Goal: Use online tool/utility: Use online tool/utility

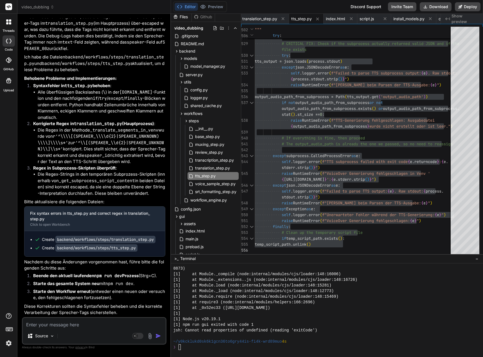
click at [70, 326] on textarea at bounding box center [94, 323] width 143 height 10
type textarea "N"
type textarea "x"
type textarea "Nu"
type textarea "x"
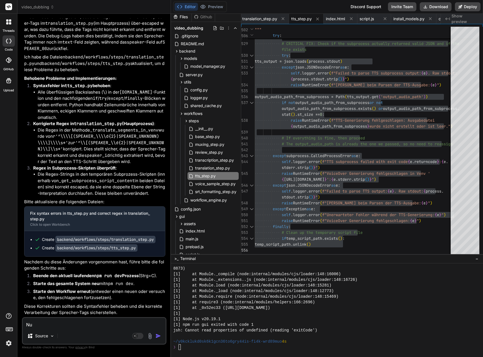
type textarea "Nun"
type textarea "x"
type textarea "Nun"
type textarea "x"
type textarea "Nun w"
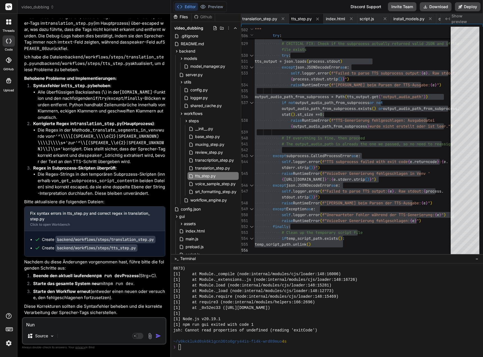
type textarea "x"
type textarea "[PERSON_NAME]"
type textarea "x"
type textarea "Nun wur"
type textarea "x"
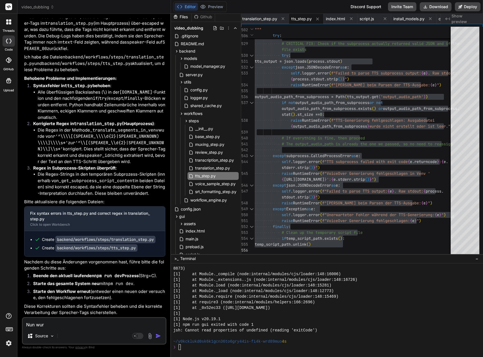
type textarea "Nun wurd"
type textarea "x"
type textarea "Nun wurde"
type textarea "x"
type textarea "Nun wurde"
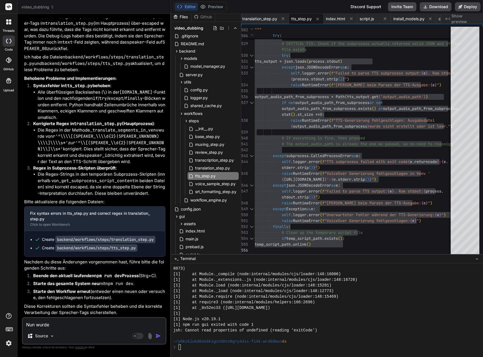
type textarea "x"
type textarea "Nun wurde g"
type textarea "x"
type textarea "Nun wurde ga"
type textarea "x"
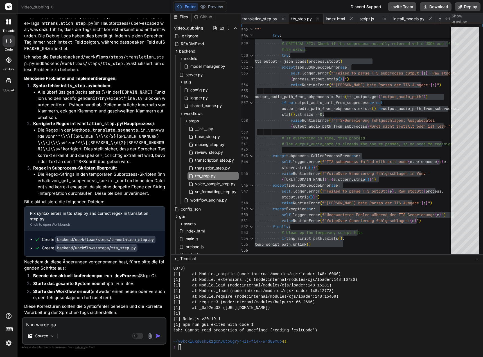
type textarea "Nun wurde gar"
type textarea "x"
type textarea "Nun wurde gar"
type textarea "x"
type textarea "Nun wurde gar k"
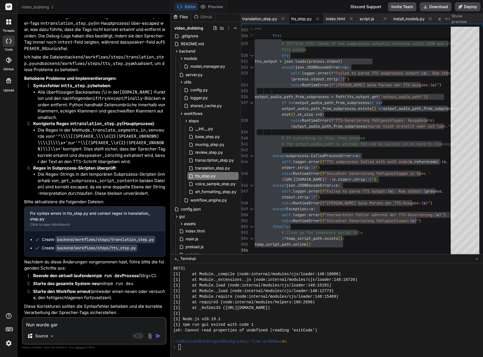
type textarea "x"
type textarea "Nun wurde gar ke"
type textarea "x"
type textarea "Nun wurde [PERSON_NAME]"
type textarea "x"
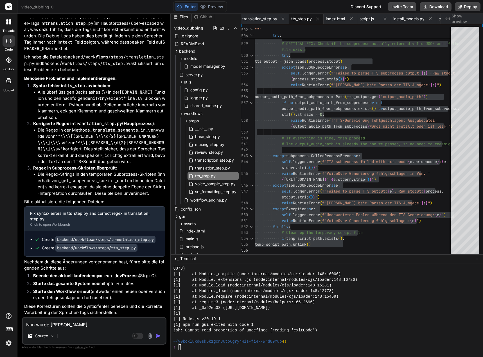
type textarea "Nun wurde gar kein"
type textarea "x"
type textarea "Nun wurde gar kein"
type textarea "x"
type textarea "Nun wurde gar kein C"
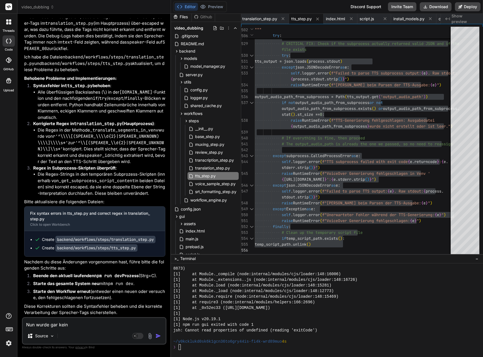
type textarea "x"
type textarea "Nun wurde gar kein Co"
type textarea "x"
type textarea "Nun wurde gar kein Coi"
type textarea "x"
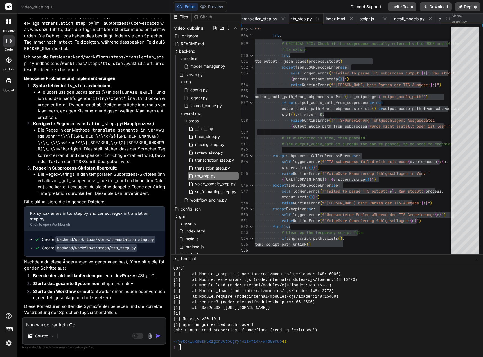
type textarea "Nun wurde gar kein Co"
type textarea "x"
type textarea "Nun wurde gar kein C"
type textarea "x"
type textarea "Nun wurde gar kein"
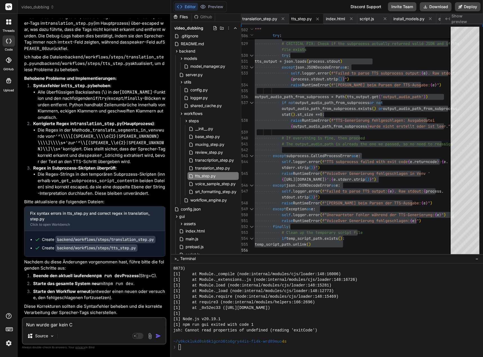
type textarea "x"
type textarea "Nun wurde gar kein V"
type textarea "x"
type textarea "Nun wurde gar kein Vo"
type textarea "x"
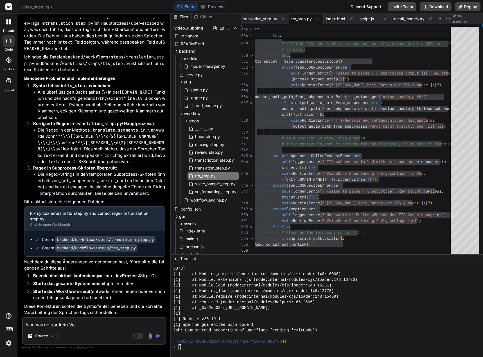
type textarea "Nun wurde gar kein Voi"
type textarea "x"
type textarea "Nun wurde gar kein Voic"
type textarea "x"
type textarea "Nun wurde gar kein Voice"
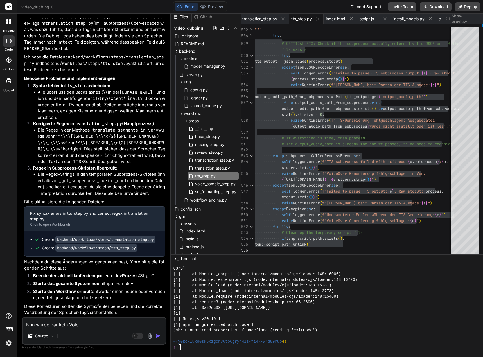
type textarea "x"
type textarea "Nun wurde gar kein Voice"
type textarea "x"
type textarea "Nun wurde gar kein Voice O"
type textarea "x"
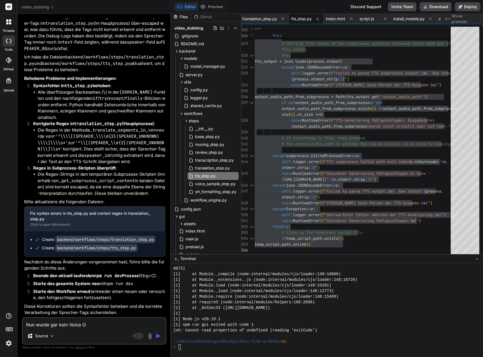
type textarea "Nun wurde gar kein Voice Oc"
type textarea "x"
type textarea "Nun wurde gar kein Voice O"
type textarea "x"
type textarea "Nun wurde gar kein Voice Ov"
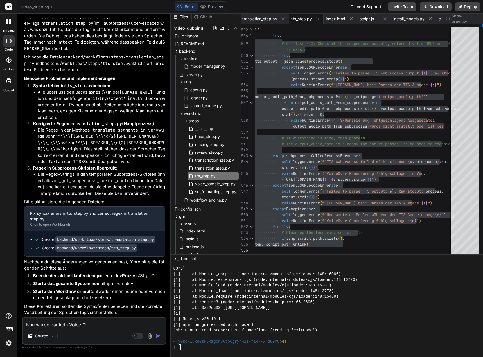
type textarea "x"
type textarea "Nun wurde gar kein Voice Ove"
type textarea "x"
type textarea "Nun wurde gar kein Voice Over"
type textarea "x"
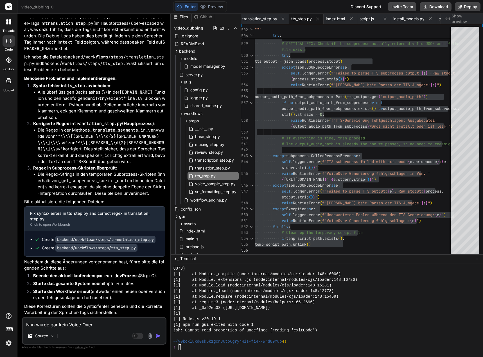
type textarea "Nun wurde gar kein Voice Over"
type textarea "x"
type textarea "Nun wurde gar kein Voice Over m"
type textarea "x"
type textarea "Nun wurde gar kein Voice Over me"
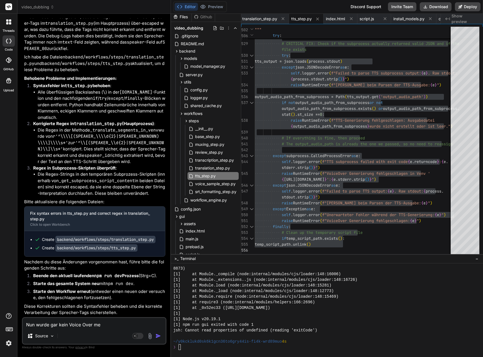
type textarea "x"
type textarea "Nun wurde gar kein Voice Over meh"
type textarea "x"
type textarea "Nun wurde gar kein Voice Over mehr"
type textarea "x"
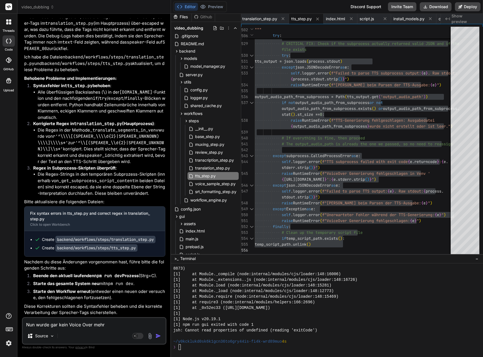
type textarea "Nun wurde gar kein Voice Over mehr"
type textarea "x"
type textarea "Nun wurden gar kein Voice Over mehr"
type textarea "x"
type textarea "Nun wurden gar keine Voice Over mehr"
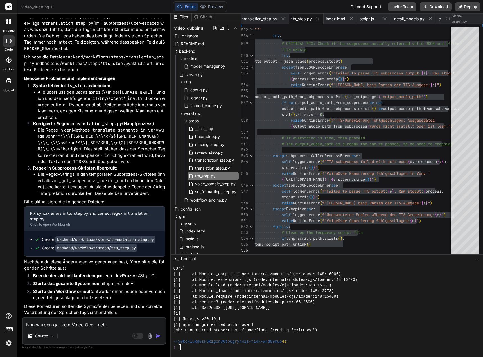
type textarea "x"
type textarea "Nun wurden gar keine Voice Overs mehr"
type textarea "x"
type textarea "Nun wurden gar keine Voice Overs mehr g"
type textarea "x"
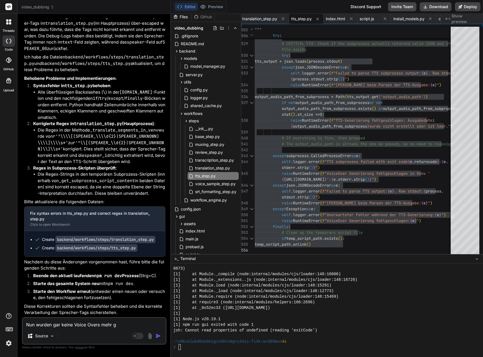
type textarea "Nun wurden gar keine Voice Overs mehr ge"
type textarea "x"
type textarea "Nun wurden gar keine Voice Overs mehr gen"
type textarea "x"
type textarea "Nun wurden gar keine Voice Overs mehr gene"
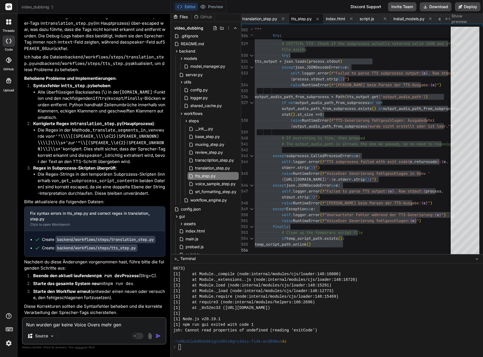
type textarea "x"
type textarea "Nun wurden gar keine Voice Overs mehr gener"
type textarea "x"
type textarea "Nun wurden gar keine Voice Overs mehr generi"
type textarea "x"
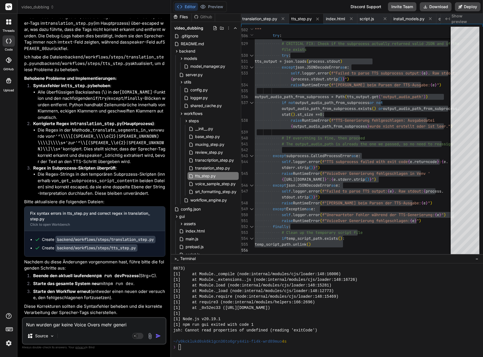
type textarea "Nun wurden gar keine Voice Overs mehr generie"
type textarea "x"
type textarea "Nun wurden gar keine Voice Overs mehr generier"
type textarea "x"
type textarea "Nun wurden gar keine Voice Overs mehr generiert"
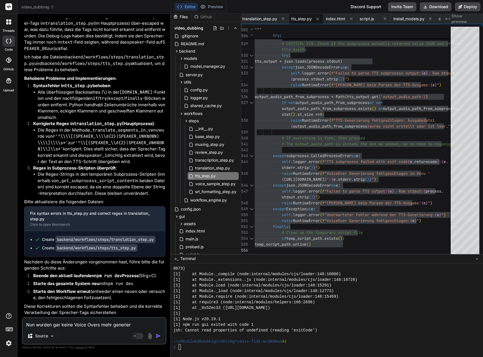
type textarea "x"
type textarea "Nun wurden gar keine Voice Overs mehr generiert."
type textarea "x"
type textarea "Nun wurden gar keine Voice Overs mehr generiert."
type textarea "x"
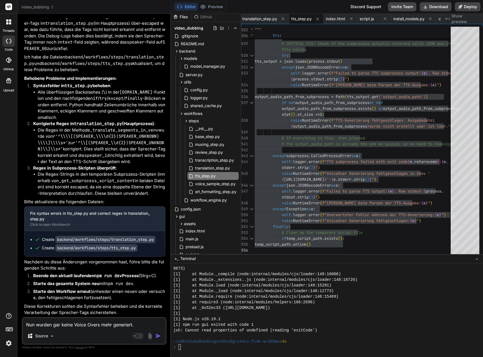
type textarea "Nun wurden gar keine Voice Overs mehr generiert. W"
type textarea "x"
type textarea "Nun wurden gar keine Voice Overs mehr generiert. We"
type textarea "x"
type textarea "Nun wurden gar keine Voice Overs mehr generiert. Wed"
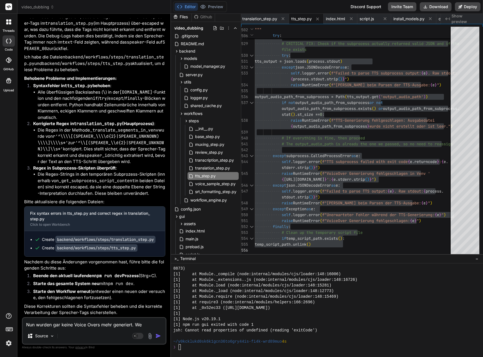
type textarea "x"
type textarea "Nun wurden gar keine Voice Overs mehr generiert. Wede"
type textarea "x"
type textarea "Nun wurden gar keine Voice Overs mehr generiert. Weder"
type textarea "x"
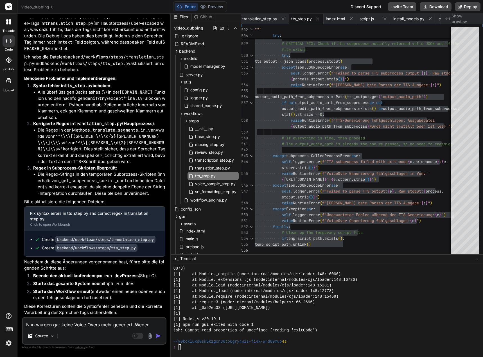
type textarea "Nun wurden gar keine Voice Overs mehr generiert. Weder"
type textarea "x"
type textarea "Nun wurden gar keine Voice Overs mehr generiert. Weder d"
type textarea "x"
type textarea "Nun wurden gar keine Voice Overs mehr generiert. Weder du"
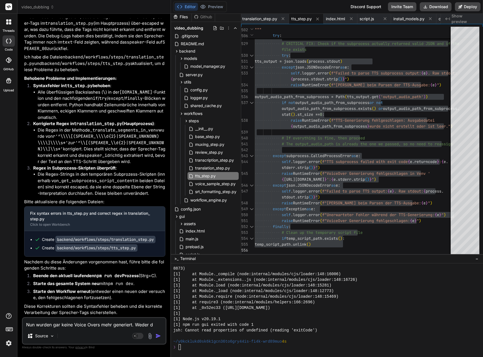
type textarea "x"
type textarea "Nun wurden gar keine Voice Overs mehr generiert. Weder dur"
type textarea "x"
type textarea "Nun wurden gar keine Voice Overs mehr generiert. Weder durc"
type textarea "x"
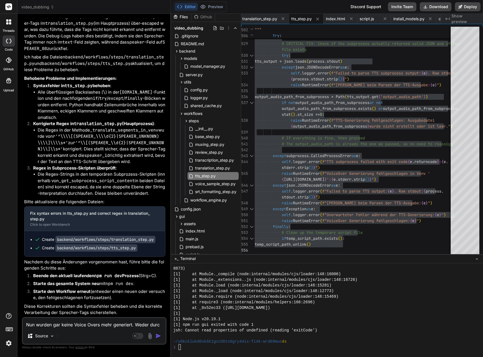
type textarea "Nun wurden gar keine Voice Overs mehr generiert. Weder durch"
type textarea "x"
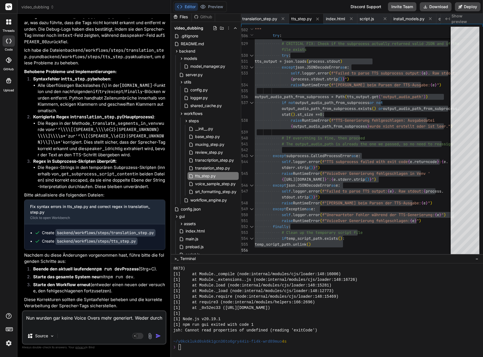
type textarea "Nun wurden gar keine Voice Overs mehr generiert. Weder durch"
type textarea "x"
type textarea "Nun wurden gar keine Voice Overs mehr generiert. Weder durch X"
type textarea "x"
type textarea "Nun wurden gar keine Voice Overs mehr generiert. Weder durch XT"
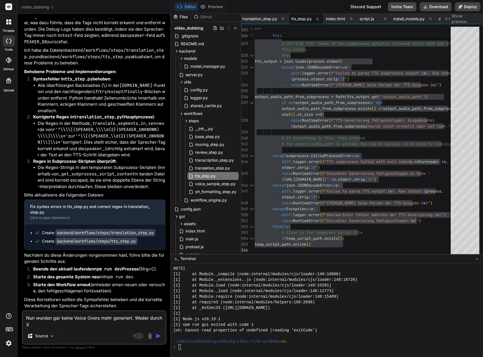
type textarea "x"
type textarea "Nun wurden gar keine Voice Overs mehr generiert. Weder durch XTT"
type textarea "x"
type textarea "Nun wurden gar keine Voice Overs mehr generiert. Weder durch XTTS"
type textarea "x"
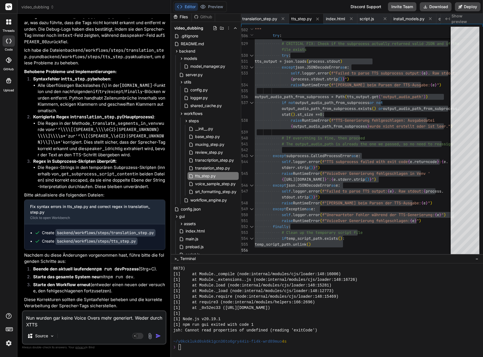
type textarea "Nun wurden gar keine Voice Overs mehr generiert. Weder durch XTTS-"
type textarea "x"
type textarea "Nun wurden gar keine Voice Overs mehr generiert. Weder durch XTTS-v"
type textarea "x"
type textarea "Nun wurden gar keine Voice Overs mehr generiert. Weder durch XTTS-v2"
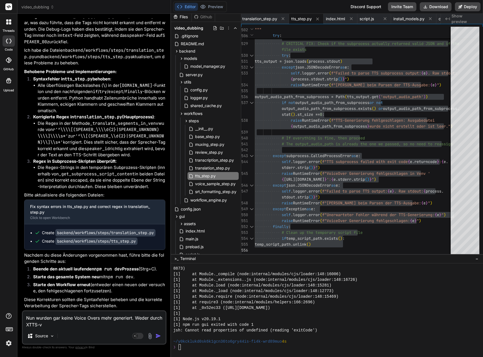
type textarea "x"
type textarea "Nun wurden gar keine Voice Overs mehr generiert. Weder durch XTTS-v2"
type textarea "x"
type textarea "Nun wurden gar keine Voice Overs mehr generiert. Weder durch XTTS-v2 u"
type textarea "x"
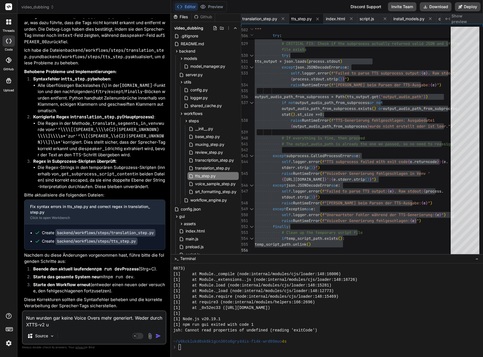
type textarea "Nun wurden gar keine Voice Overs mehr generiert. Weder durch XTTS-v2 un"
type textarea "x"
type textarea "Nun wurden gar keine Voice Overs mehr generiert. Weder durch XTTS-v2 unt"
type textarea "x"
type textarea "Nun wurden gar keine Voice Overs mehr generiert. Weder durch XTTS-v2 unte"
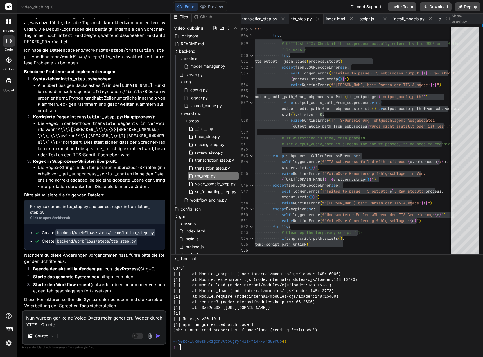
type textarea "x"
type textarea "Nun wurden gar keine Voice Overs mehr generiert. Weder durch XTTS-v2 unter"
type textarea "x"
type textarea "Nun wurden gar keine Voice Overs mehr generiert. Weder durch XTTS-v2 unters"
type textarea "x"
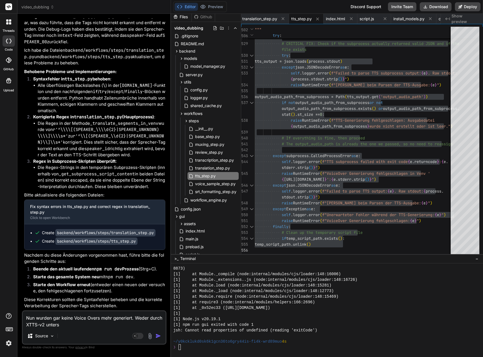
type textarea "Nun wurden gar keine Voice Overs mehr generiert. Weder durch XTTS-v2 unterst"
type textarea "x"
type textarea "Nun wurden gar keine Voice Overs mehr generiert. Weder durch XTTS-v2 unterstü"
type textarea "x"
type textarea "Nun wurden gar keine Voice Overs mehr generiert. Weder durch XTTS-v2 unterstüt"
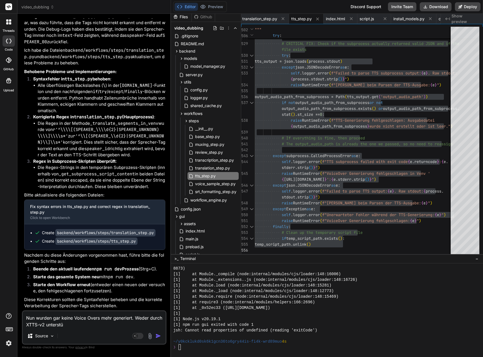
type textarea "x"
type textarea "Nun wurden gar keine Voice Overs mehr generiert. Weder durch XTTS-v2 unterstütz"
type textarea "x"
type textarea "Nun wurden gar keine Voice Overs mehr generiert. Weder durch XTTS-v2 unterstützt"
type textarea "x"
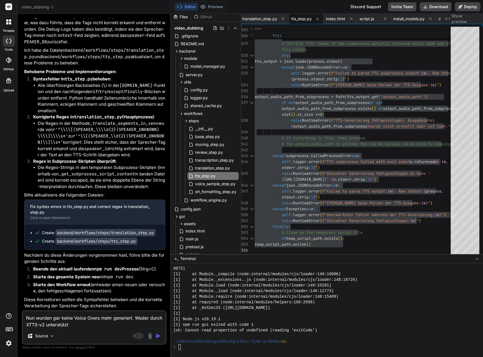
type textarea "Nun wurden gar keine Voice Overs mehr generiert. Weder durch XTTS-v2 unterstütz…"
type textarea "x"
type textarea "Nun wurden gar keine Voice Overs mehr generiert. Weder durch XTTS-v2 unterstütz…"
type textarea "x"
type textarea "Nun wurden gar keine Voice Overs mehr generiert. Weder durch XTTS-v2 unterstütz…"
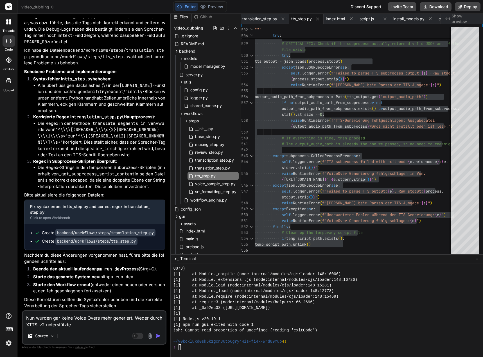
type textarea "x"
type textarea "Nun wurden gar keine Voice Overs mehr generiert. Weder durch XTTS-v2 unterstütz…"
type textarea "x"
type textarea "Nun wurden gar keine Voice Overs mehr generiert. Weder durch XTTS-v2 unterstütz…"
type textarea "x"
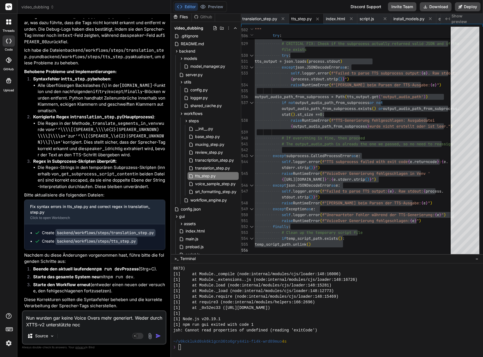
type textarea "Nun wurden gar keine Voice Overs mehr generiert. Weder durch XTTS-v2 unterstütz…"
type textarea "x"
type textarea "Nun wurden gar keine Voice Overs mehr generiert. Weder durch XTTS-v2 unterstütz…"
type textarea "x"
type textarea "Nun wurden gar keine Voice Overs mehr generiert. Weder durch XTTS-v2 unterstütz…"
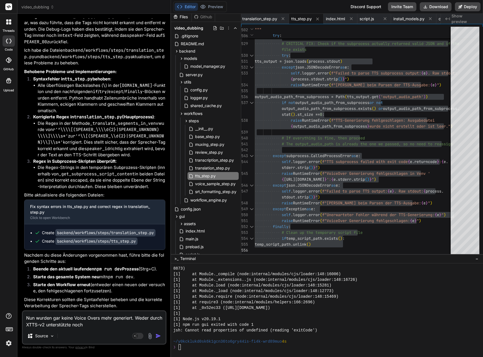
type textarea "x"
type textarea "Nun wurden gar keine Voice Overs mehr generiert. Weder durch XTTS-v2 unterstütz…"
type textarea "x"
type textarea "Nun wurden gar keine Voice Overs mehr generiert. Weder durch XTTS-v2 unterstütz…"
type textarea "x"
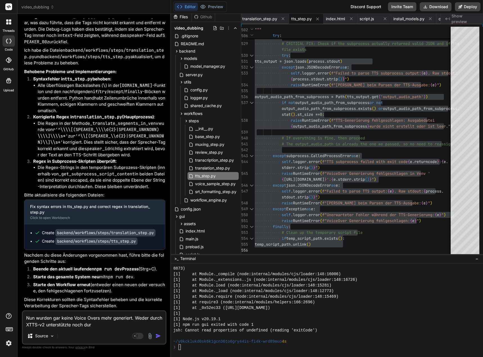
type textarea "Nun wurden gar keine Voice Overs mehr generiert. Weder durch XTTS-v2 unterstütz…"
type textarea "x"
type textarea "Nun wurden gar keine Voice Overs mehr generiert. Weder durch XTTS-v2 unterstütz…"
type textarea "x"
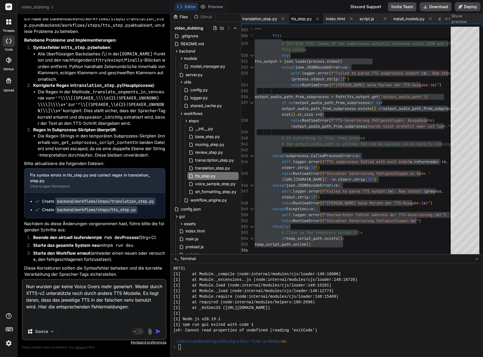
click at [46, 315] on textarea "Nun wurden gar keine Voice Overs mehr generiert. Weder durch XTTS-v2 unterstütz…" at bounding box center [94, 302] width 143 height 44
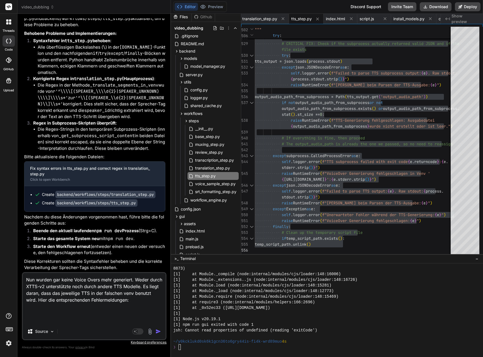
paste textarea "[0] [DATE] 15:07:56,125 - workflow.3c84c14c-4d49-4830-8e74-668906e258fc - DEBUG…"
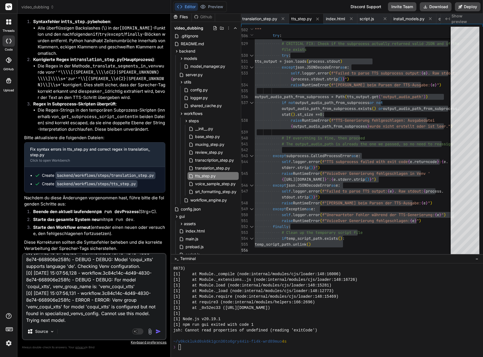
scroll to position [69, 0]
click at [50, 321] on textarea "Nun wurden gar keine Voice Overs mehr generiert. Weder durch XTTS-v2 unterstütz…" at bounding box center [94, 289] width 143 height 70
click at [49, 312] on textarea "Nun wurden gar keine Voice Overs mehr generiert. Weder durch XTTS-v2 unterstütz…" at bounding box center [94, 289] width 143 height 70
paste textarea "[0] [DATE] 15:07:56,138 - workflow.3c84c14c-4d49-4830-8e74-668906e258fc - DEBUG…"
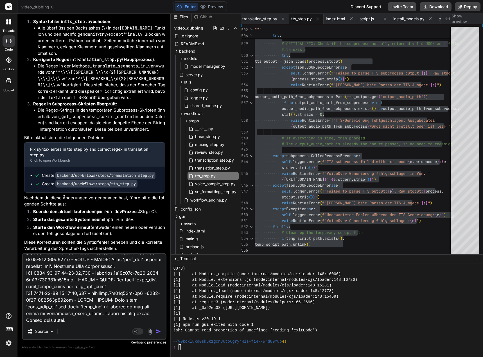
click at [29, 312] on textarea at bounding box center [94, 289] width 143 height 70
paste textarea "[0] [DATE] 15:07:56,168 - workflow.3c84c14c-4d49-4830-8e74-668906e258fc - ERROR…"
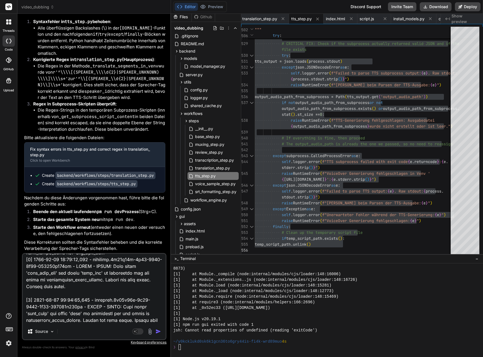
scroll to position [230, 0]
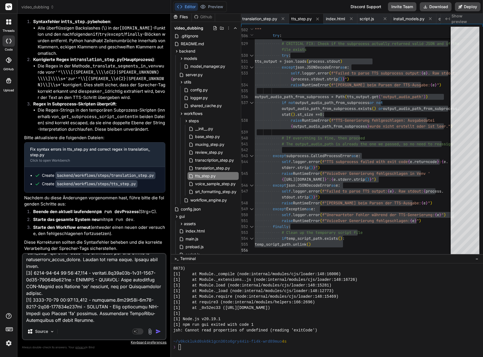
click at [157, 331] on img "button" at bounding box center [159, 332] width 6 height 6
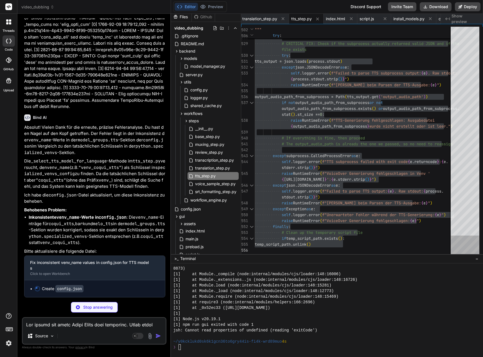
scroll to position [0, 458]
